Goal: Find specific page/section: Find specific page/section

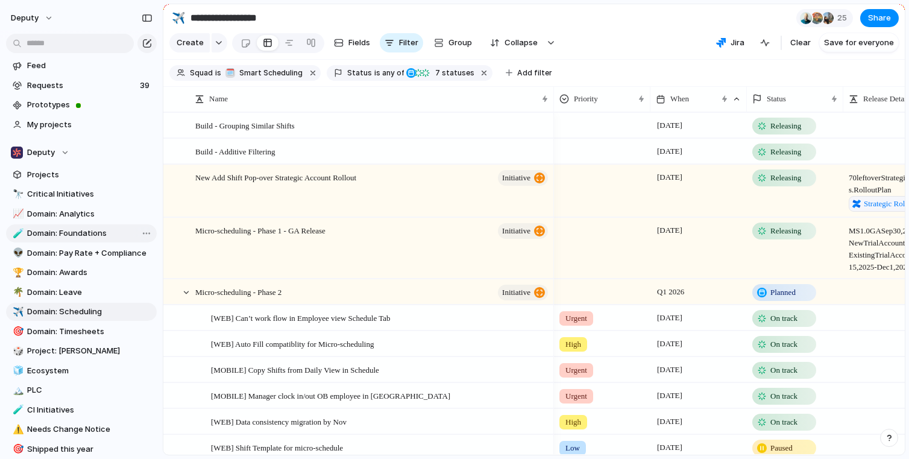
click at [75, 231] on span "Domain: Foundations" at bounding box center [89, 233] width 125 height 12
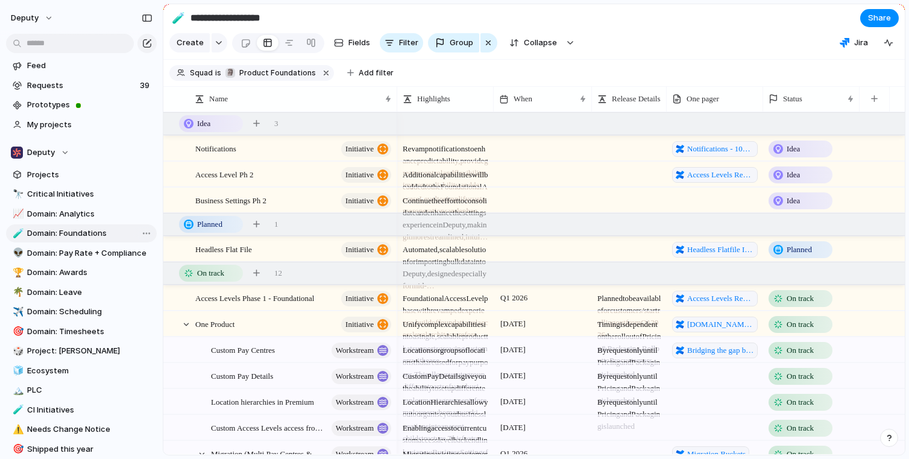
type input "**********"
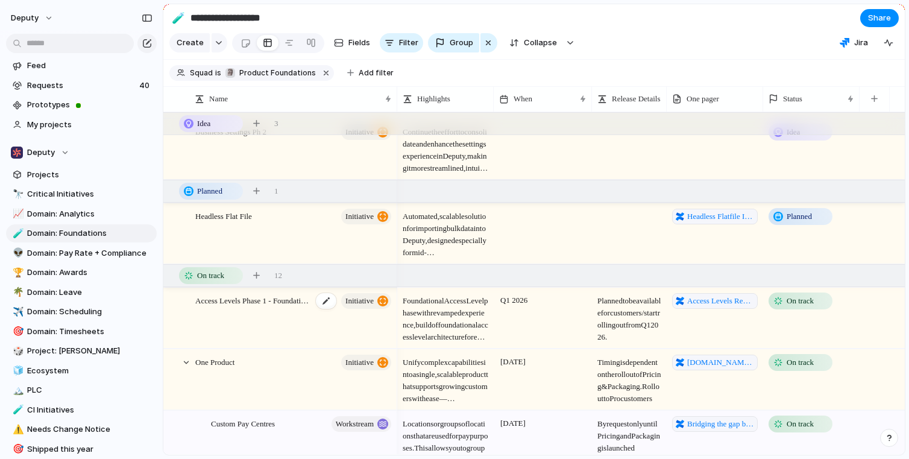
click at [267, 298] on span "Access Levels Phase 1 - Foundational" at bounding box center [253, 300] width 117 height 14
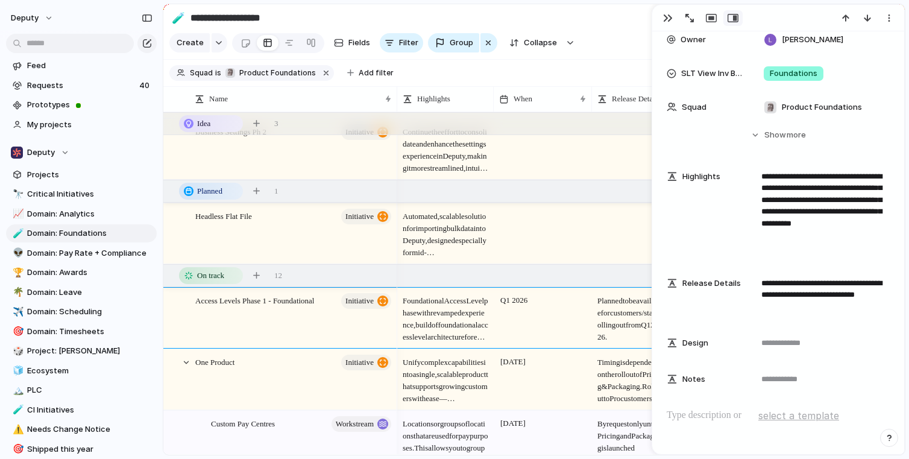
scroll to position [215, 0]
